Goal: Task Accomplishment & Management: Use online tool/utility

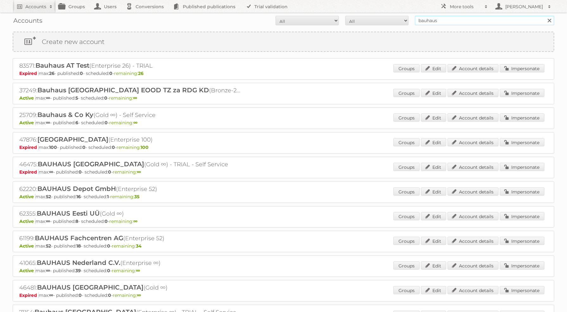
click at [497, 22] on input "bauhaus" at bounding box center [484, 20] width 139 height 9
type input "intergamma"
click at [544, 16] on input "Search" at bounding box center [548, 20] width 9 height 9
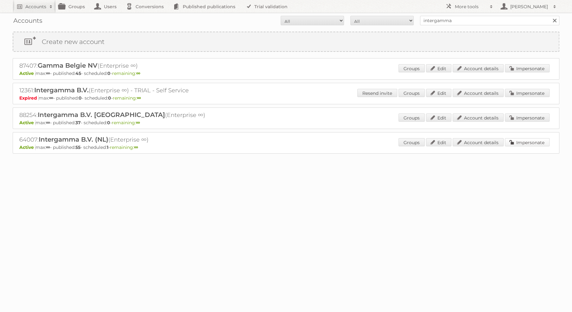
click at [530, 138] on link "Impersonate" at bounding box center [527, 142] width 45 height 8
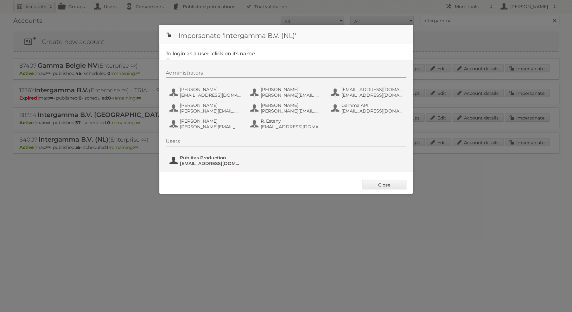
click at [210, 164] on span "fs+gamma@publitas.com" at bounding box center [210, 164] width 61 height 6
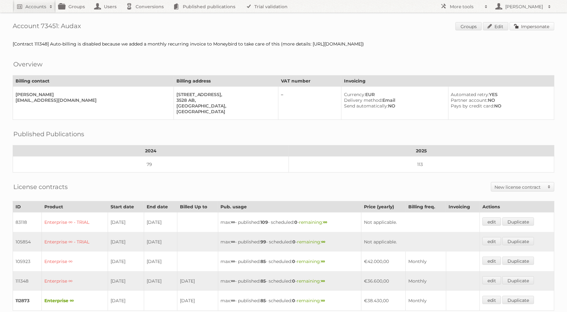
click at [553, 26] on link "Impersonate" at bounding box center [531, 26] width 45 height 8
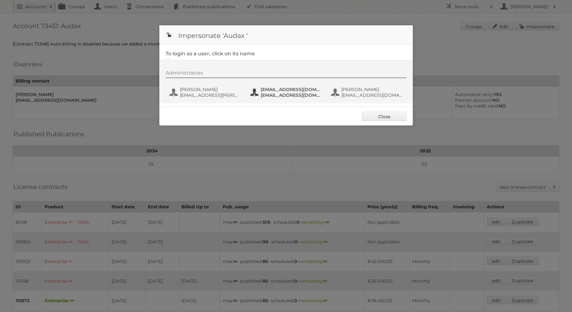
click at [303, 93] on span "[EMAIL_ADDRESS][DOMAIN_NAME]" at bounding box center [291, 95] width 61 height 6
